Goal: Task Accomplishment & Management: Manage account settings

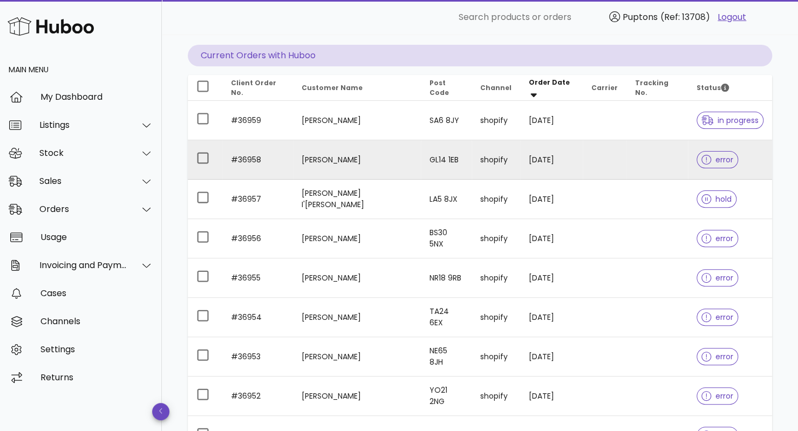
scroll to position [104, 0]
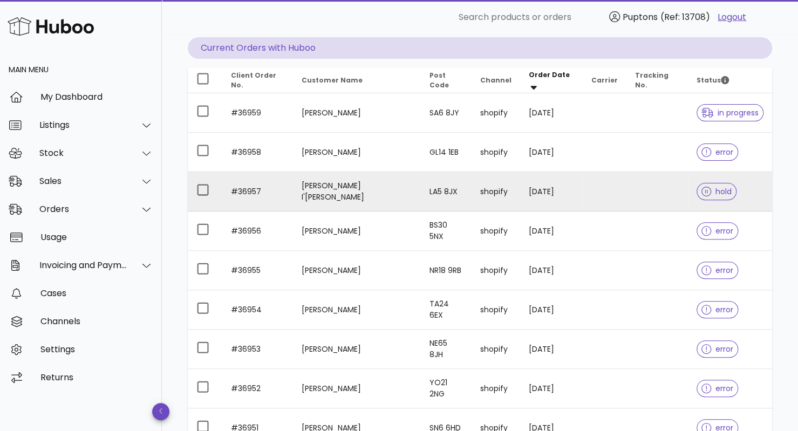
click at [259, 194] on td "#36957" at bounding box center [257, 191] width 71 height 39
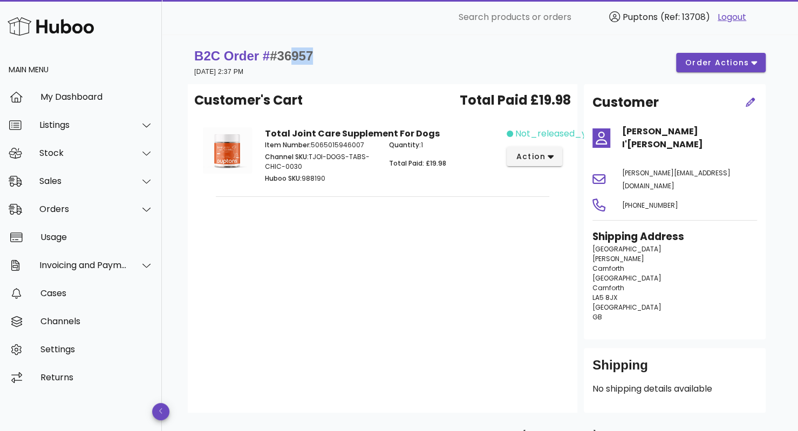
drag, startPoint x: 326, startPoint y: 49, endPoint x: 297, endPoint y: 54, distance: 29.1
click at [297, 54] on div "B2C Order # #36957 15 October 2025 at 2:37 PM order actions" at bounding box center [479, 62] width 571 height 30
copy span "957"
click at [713, 65] on span "order actions" at bounding box center [716, 62] width 65 height 11
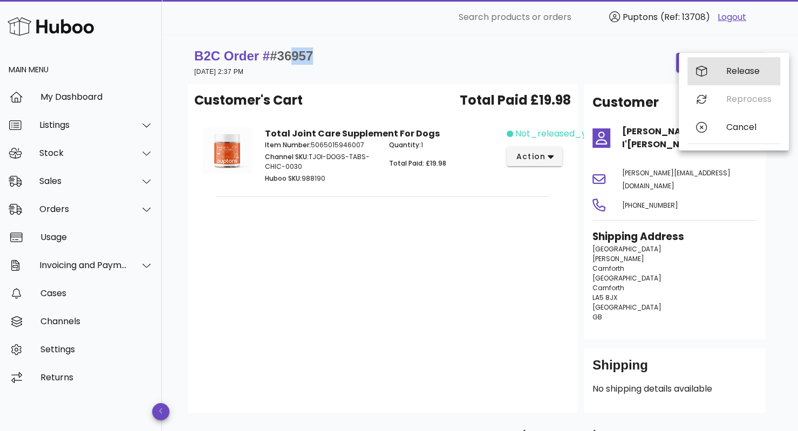
click at [742, 71] on div "Release" at bounding box center [748, 71] width 45 height 10
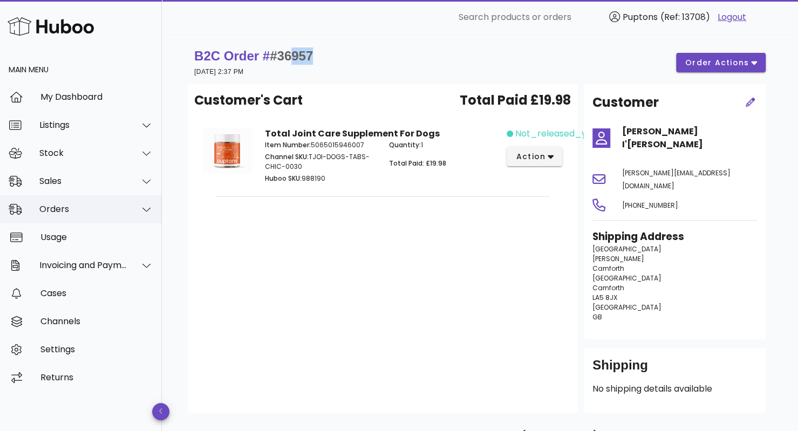
click at [87, 216] on div "Orders" at bounding box center [81, 209] width 162 height 28
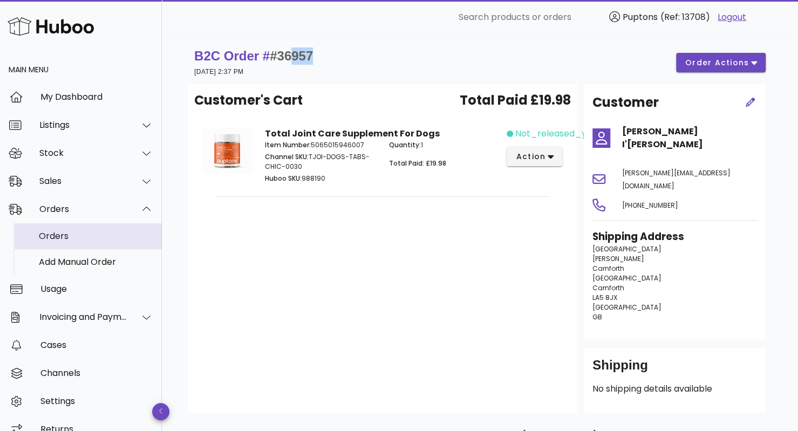
click at [73, 243] on div "Orders" at bounding box center [96, 235] width 114 height 23
